Goal: Information Seeking & Learning: Learn about a topic

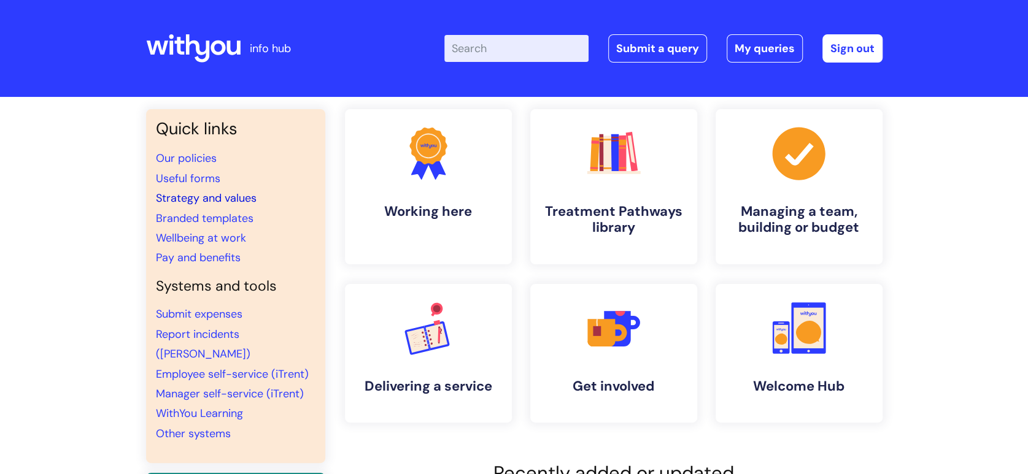
click at [201, 202] on link "Strategy and values" at bounding box center [206, 198] width 101 height 15
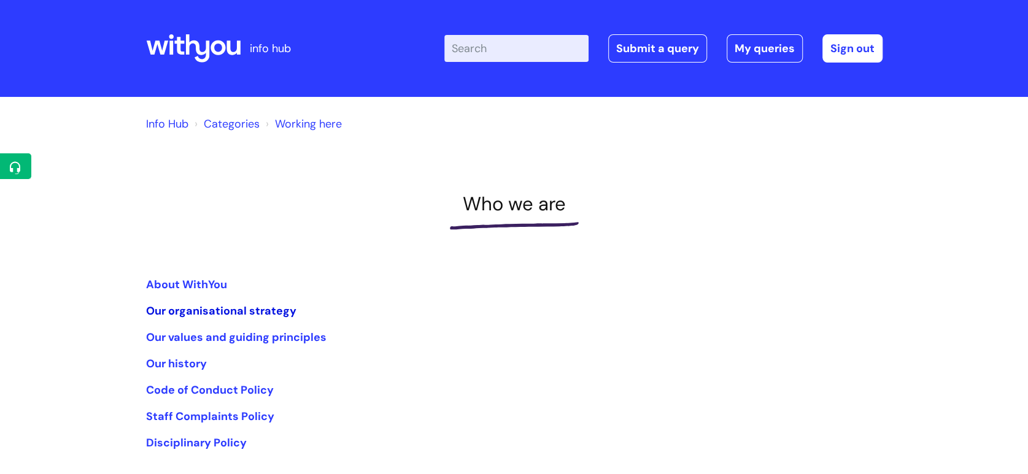
click at [279, 309] on link "Our organisational strategy" at bounding box center [221, 311] width 150 height 15
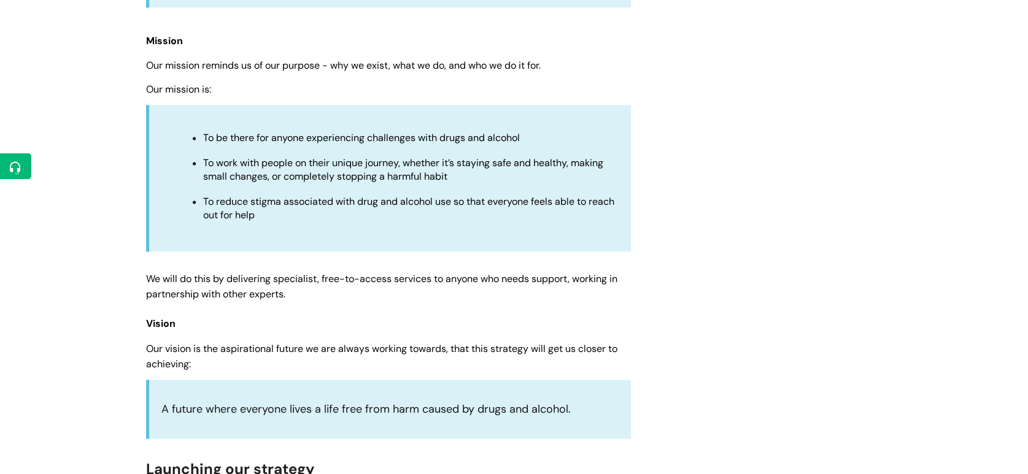
scroll to position [1158, 0]
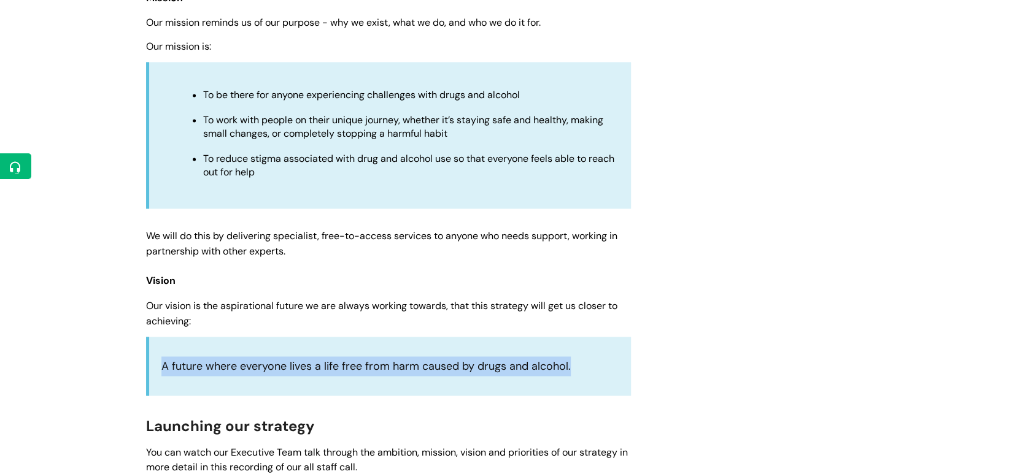
drag, startPoint x: 164, startPoint y: 355, endPoint x: 572, endPoint y: 359, distance: 408.0
click at [572, 359] on p "A future where everyone lives a life free from harm caused by drugs and alcohol." at bounding box center [389, 366] width 457 height 20
copy p "A future where everyone lives a life free from harm caused by drugs and alcohol."
